Goal: Check status: Check status

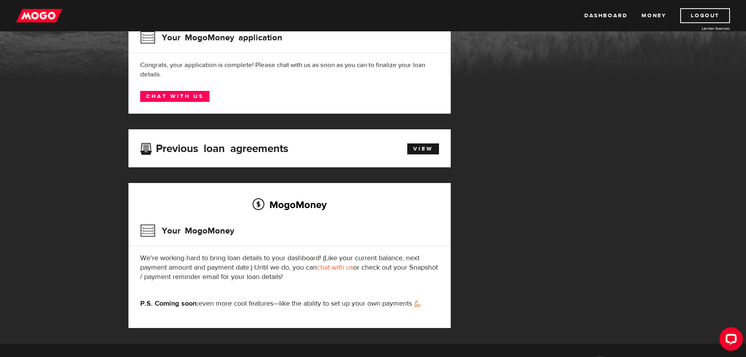
scroll to position [78, 0]
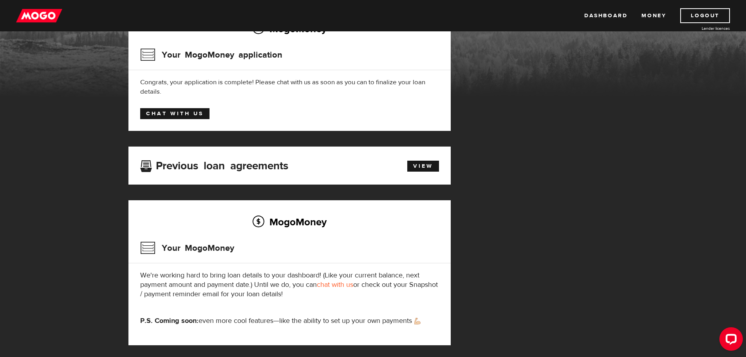
click at [178, 114] on link "Chat with us" at bounding box center [174, 113] width 69 height 11
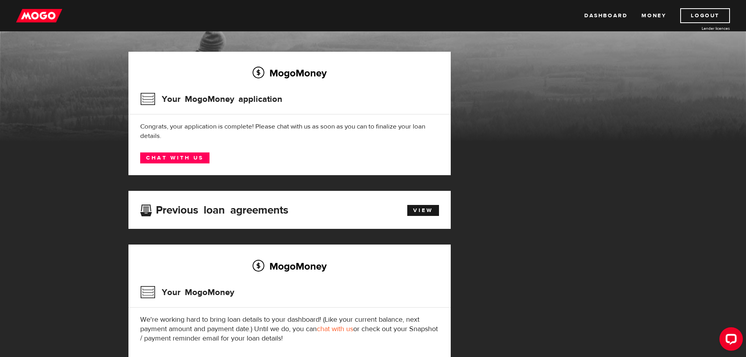
scroll to position [0, 0]
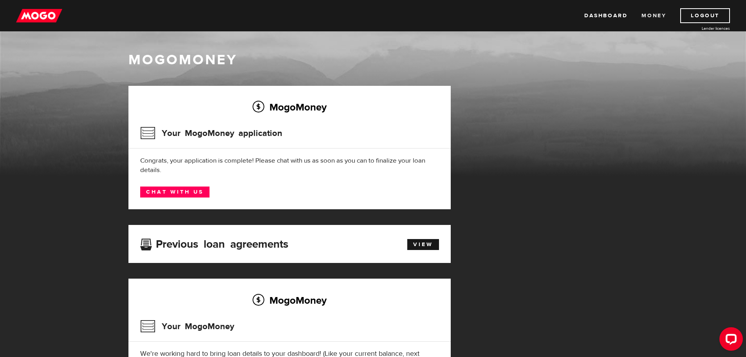
click at [659, 15] on link "Money" at bounding box center [654, 15] width 25 height 15
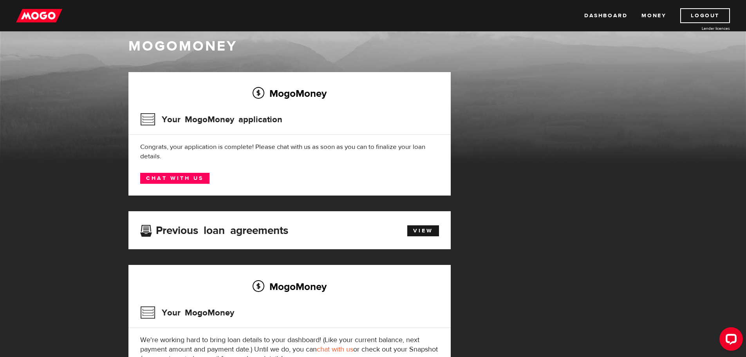
scroll to position [39, 0]
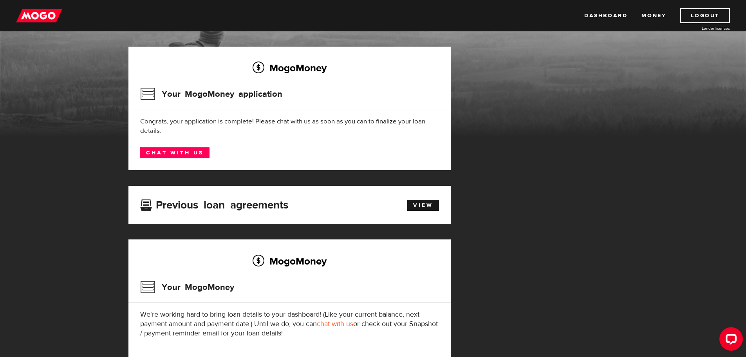
click at [426, 213] on div "Previous loan agreements View" at bounding box center [290, 205] width 322 height 38
click at [418, 203] on link "View" at bounding box center [424, 205] width 32 height 11
